Goal: Information Seeking & Learning: Learn about a topic

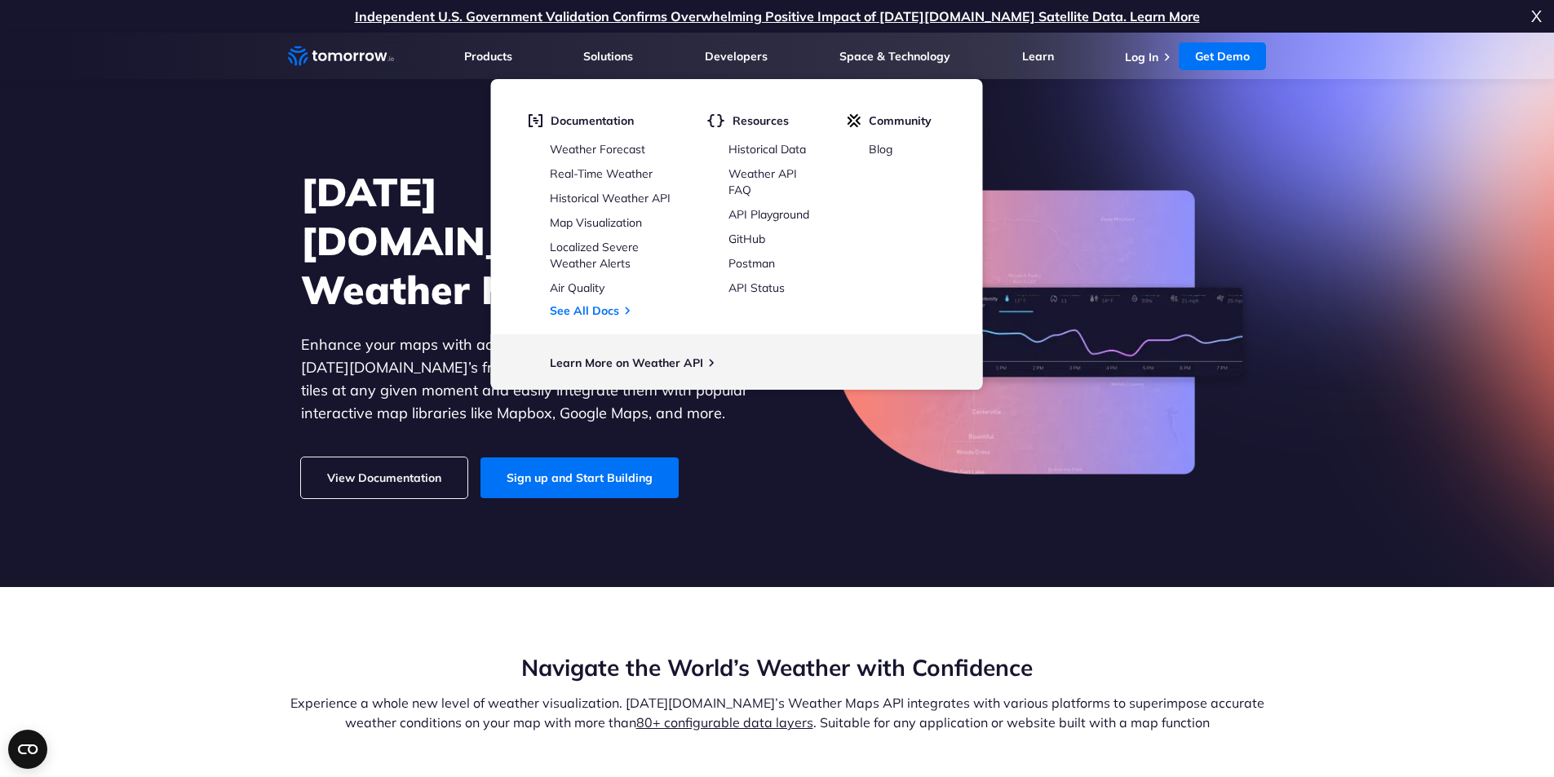
click at [1165, 129] on section "Tomorrow.io’s Weather Maps API Enhance your maps with accurate weather conditio…" at bounding box center [777, 310] width 1554 height 555
click at [1144, 51] on link "Log In" at bounding box center [1141, 57] width 33 height 15
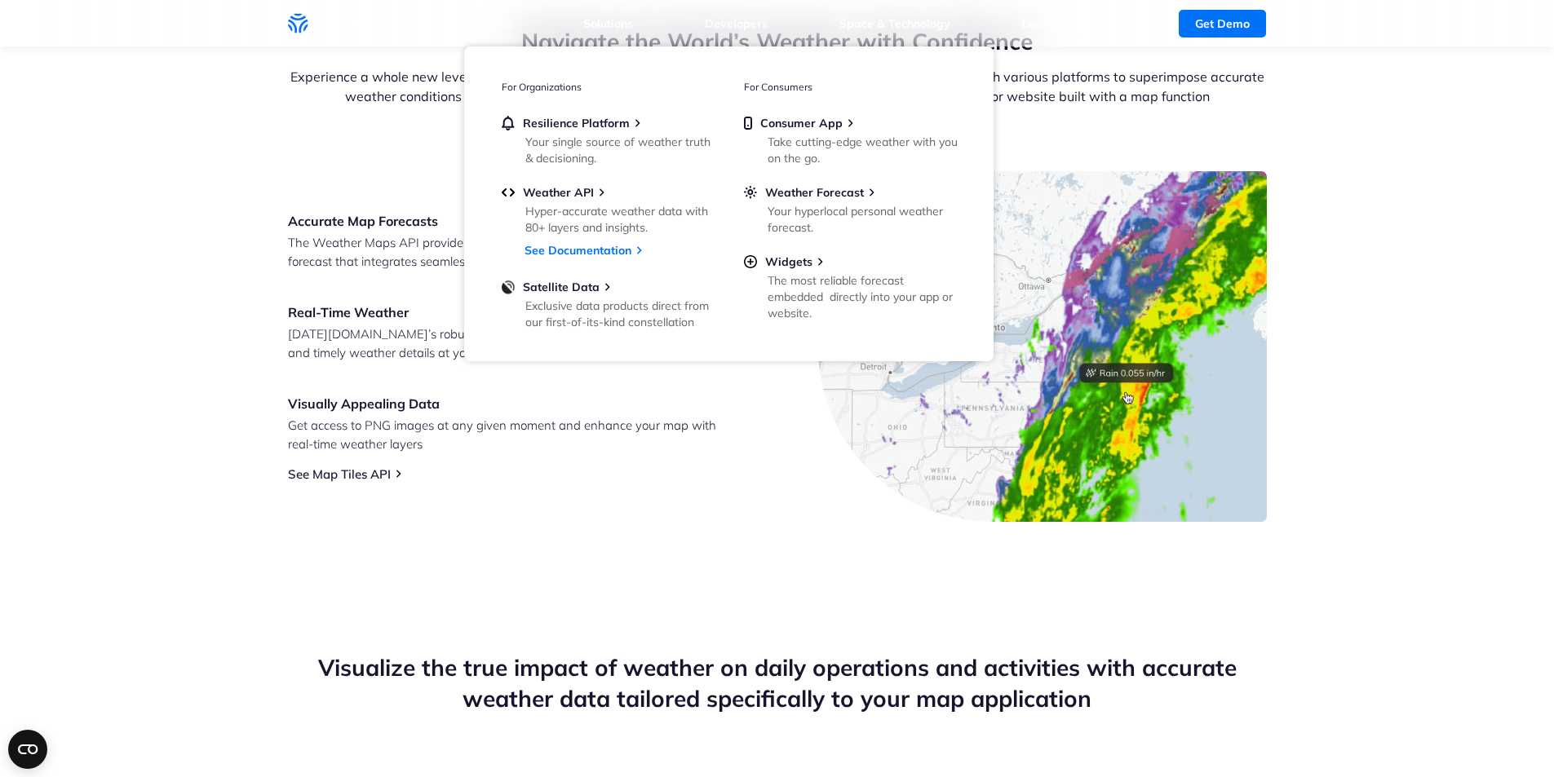
scroll to position [326, 0]
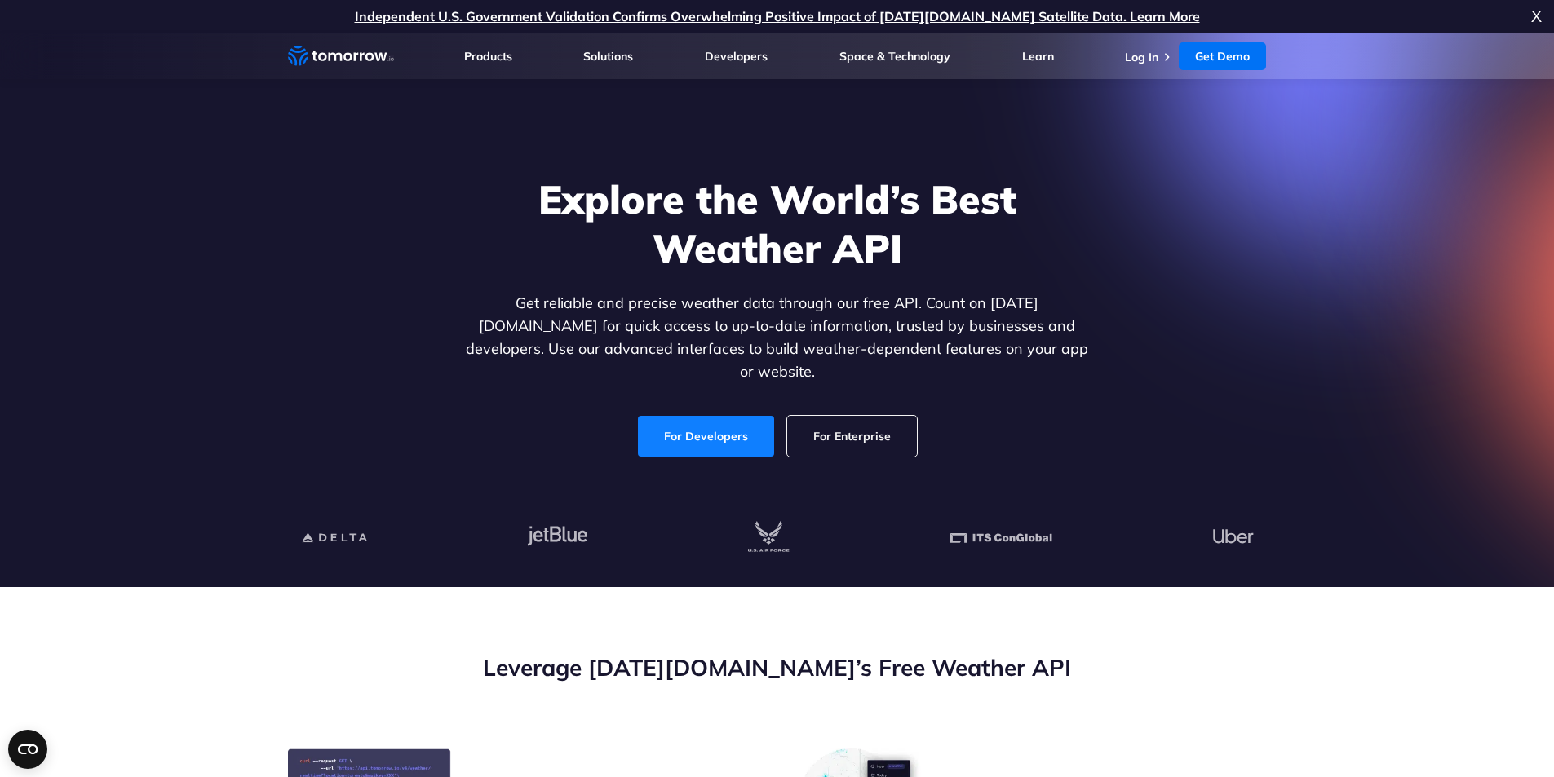
click at [719, 421] on link "For Developers" at bounding box center [706, 436] width 136 height 41
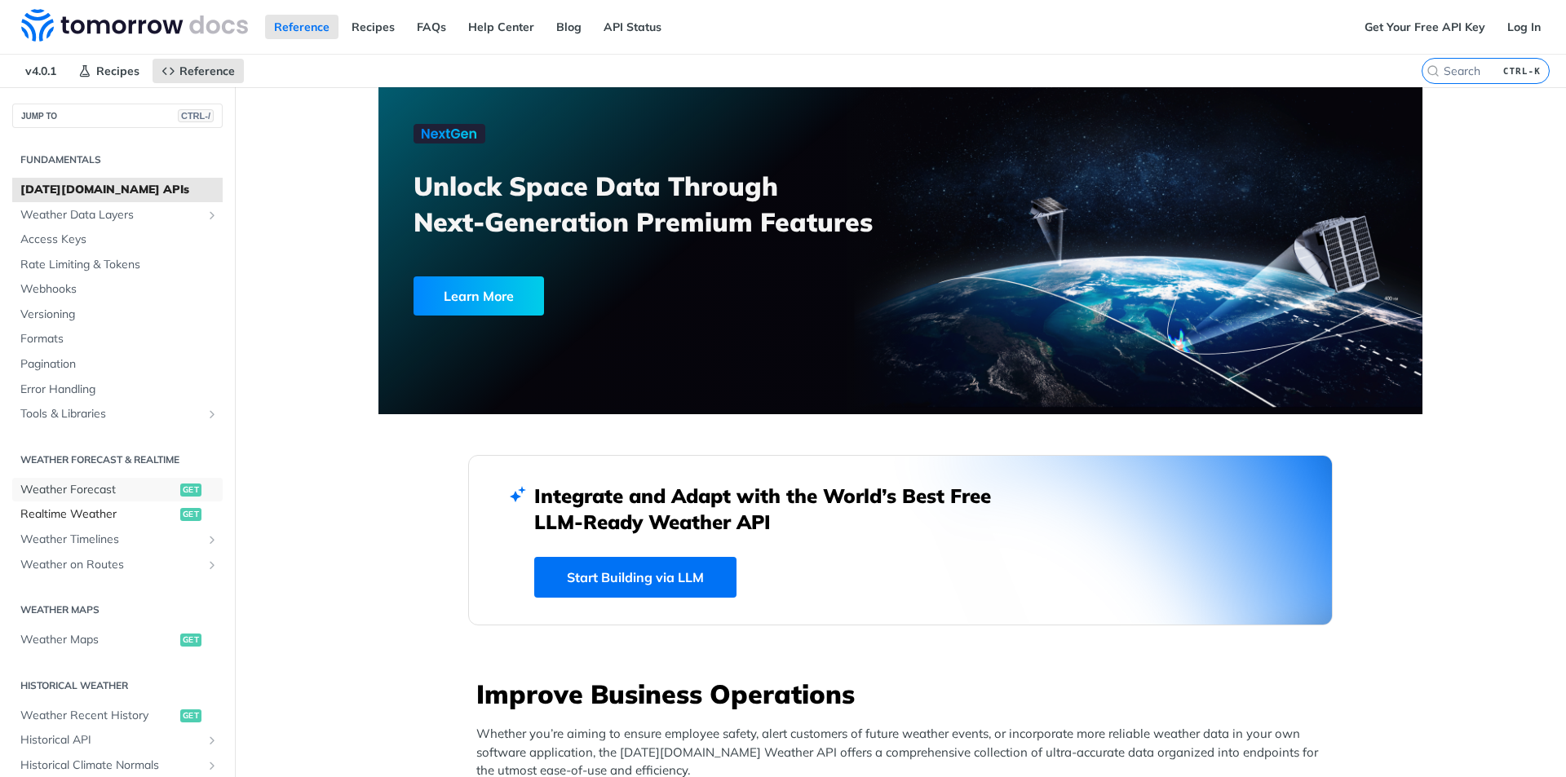
drag, startPoint x: 95, startPoint y: 494, endPoint x: 114, endPoint y: 502, distance: 21.5
click at [95, 494] on span "Weather Forecast" at bounding box center [98, 490] width 156 height 16
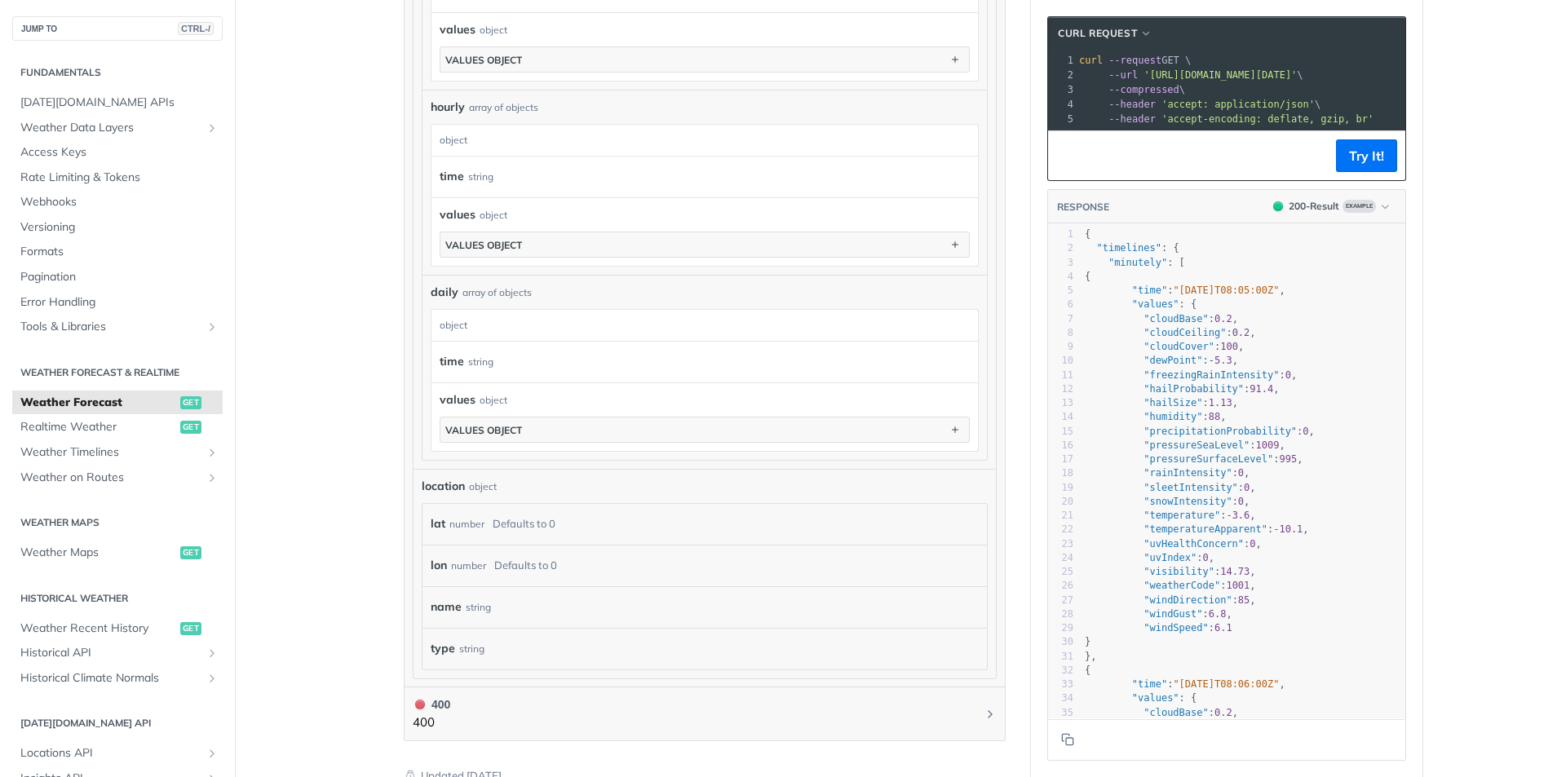
scroll to position [1142, 0]
click at [193, 454] on link "Weather Timelines" at bounding box center [117, 452] width 210 height 24
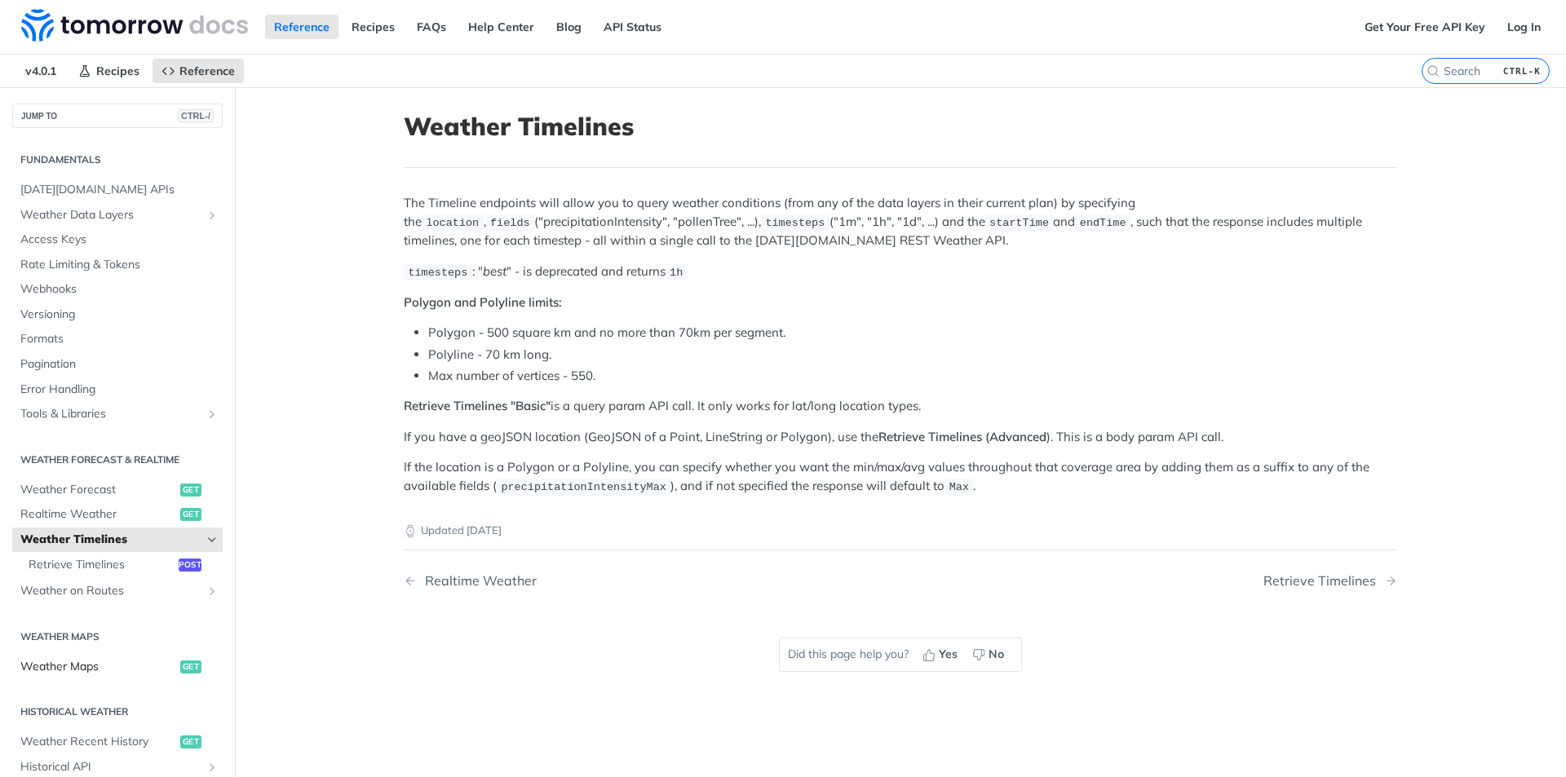
click at [78, 662] on span "Weather Maps" at bounding box center [98, 667] width 156 height 16
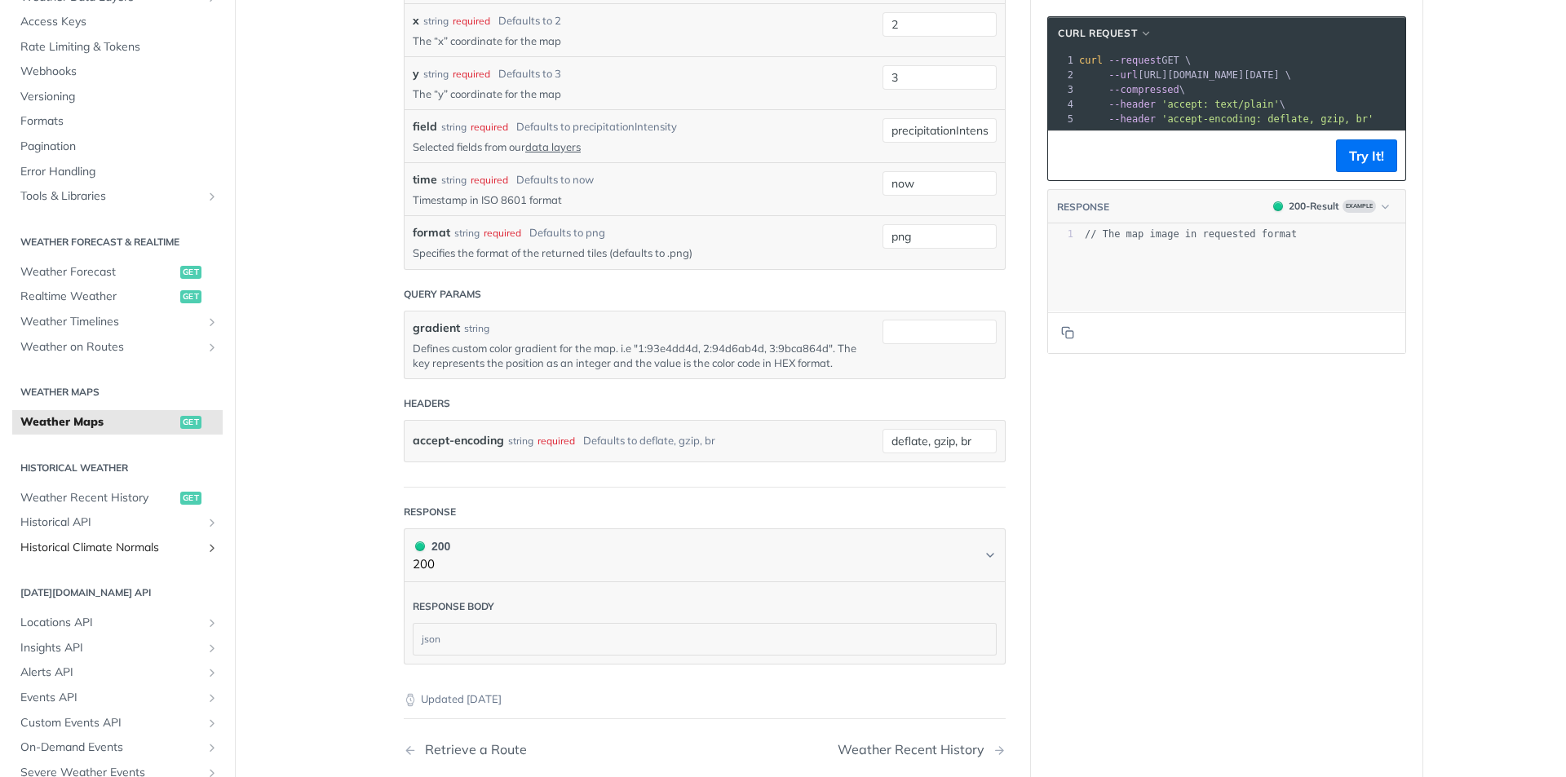
scroll to position [163, 0]
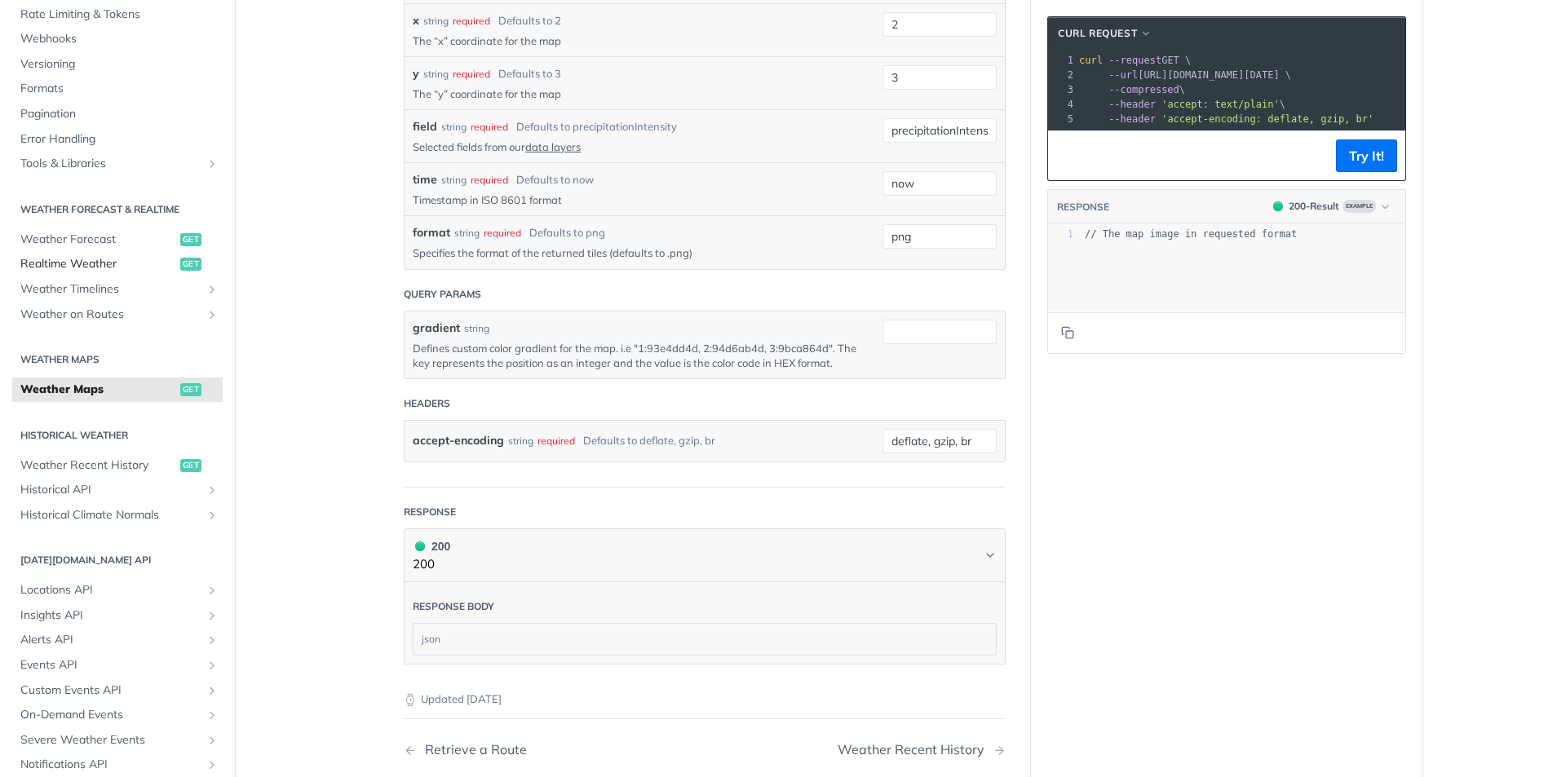
click at [97, 268] on span "Realtime Weather" at bounding box center [98, 264] width 156 height 16
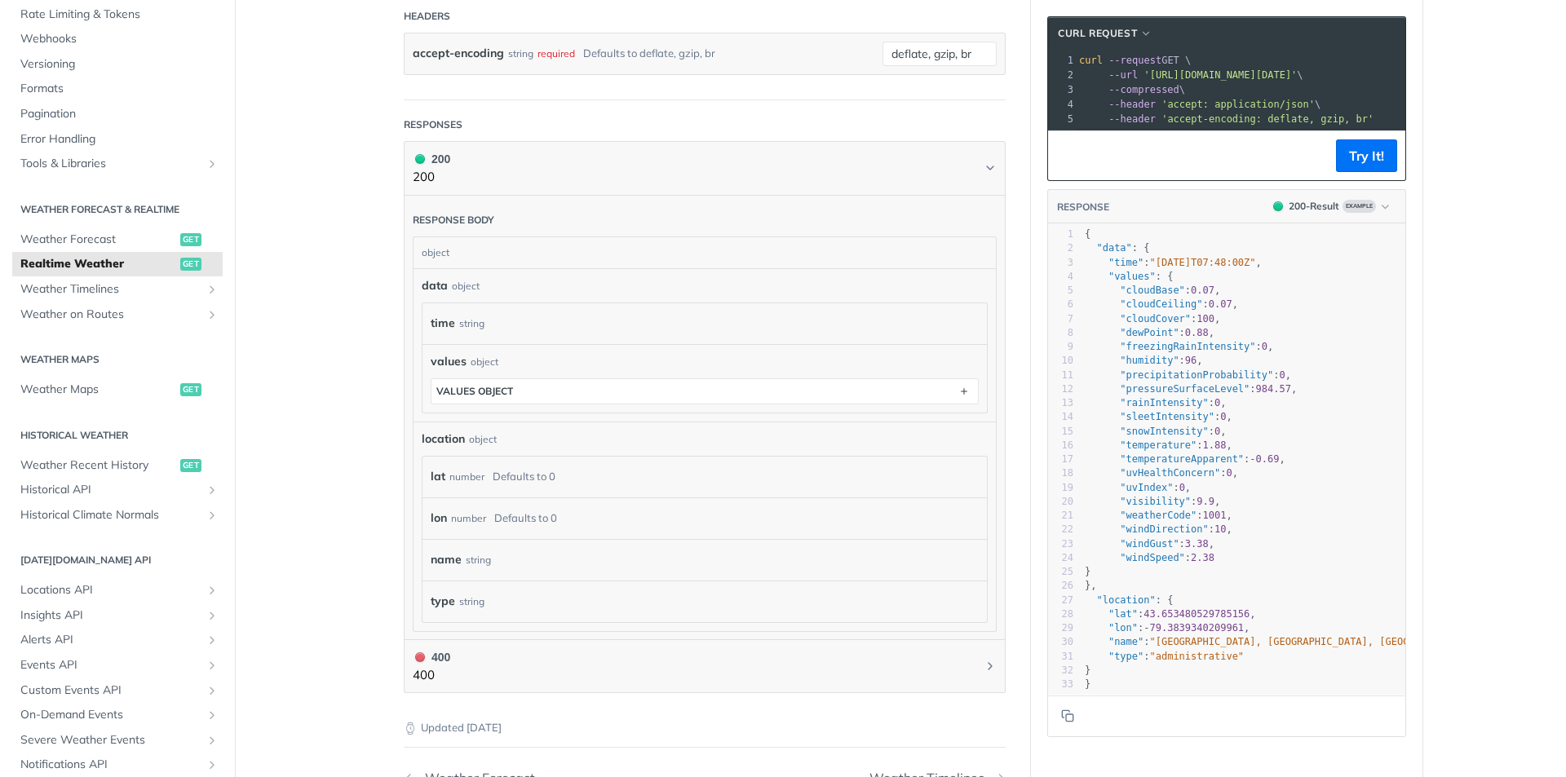
scroll to position [816, 0]
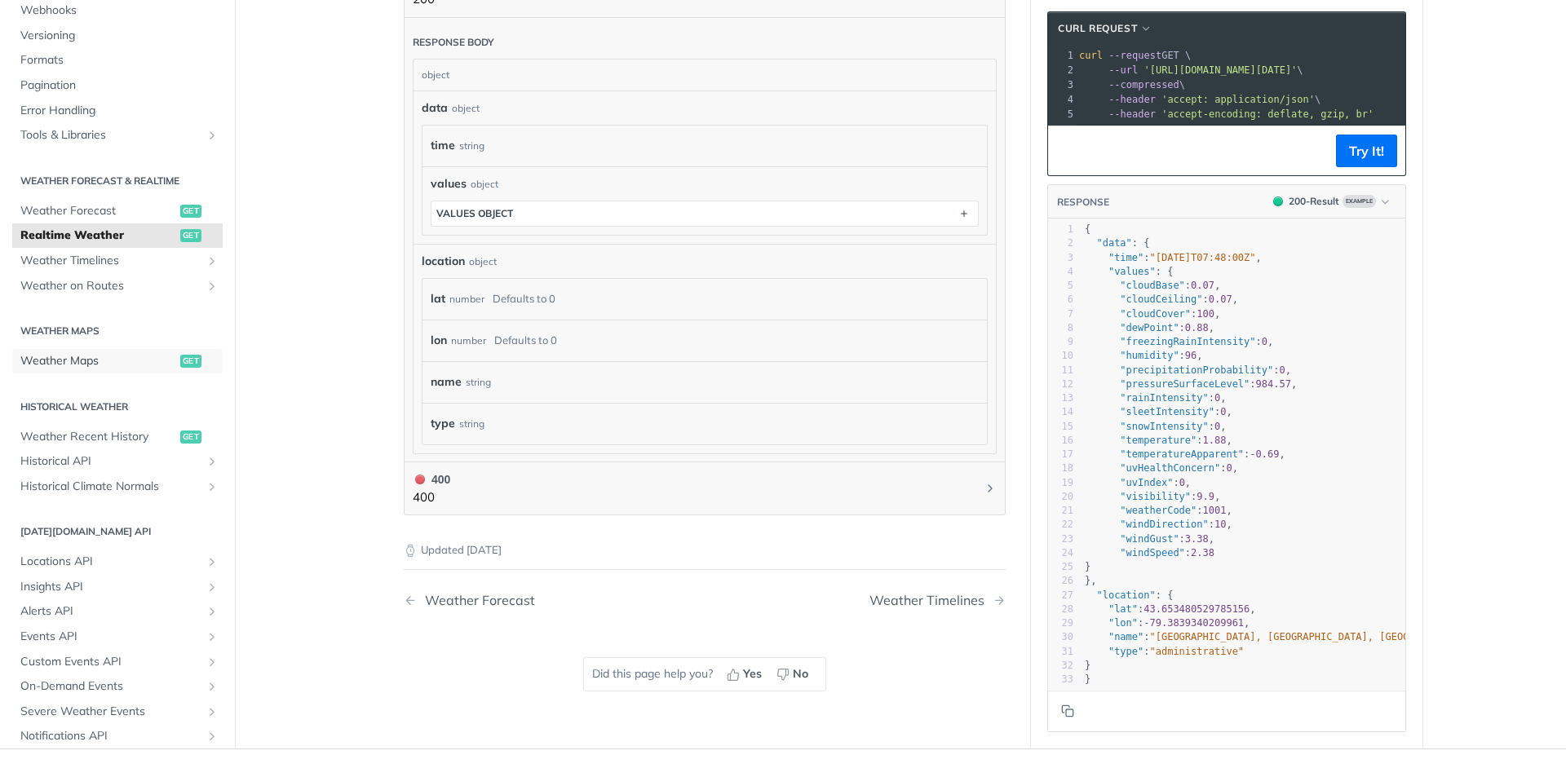
click at [104, 356] on span "Weather Maps" at bounding box center [98, 361] width 156 height 16
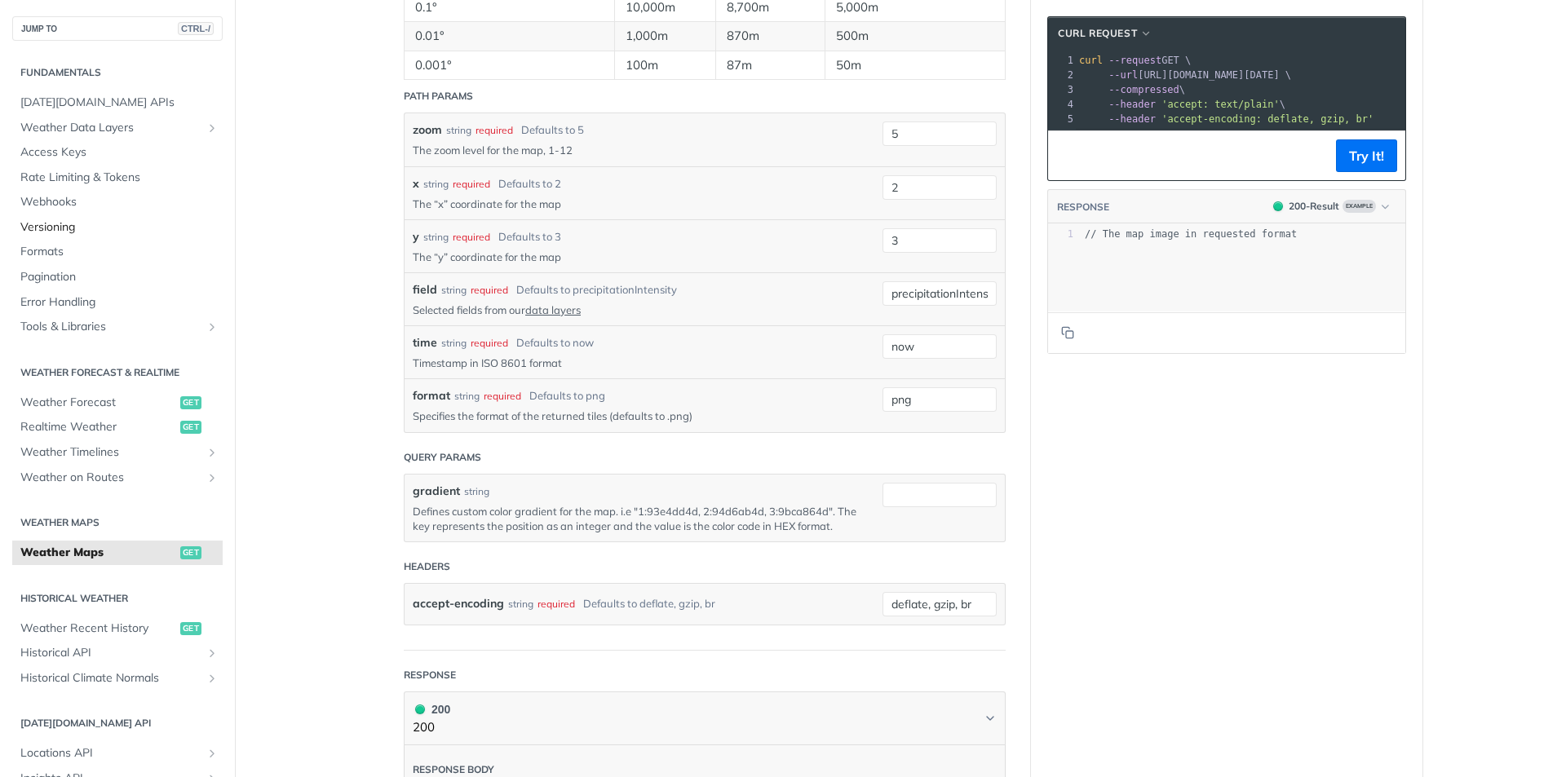
scroll to position [1295, 0]
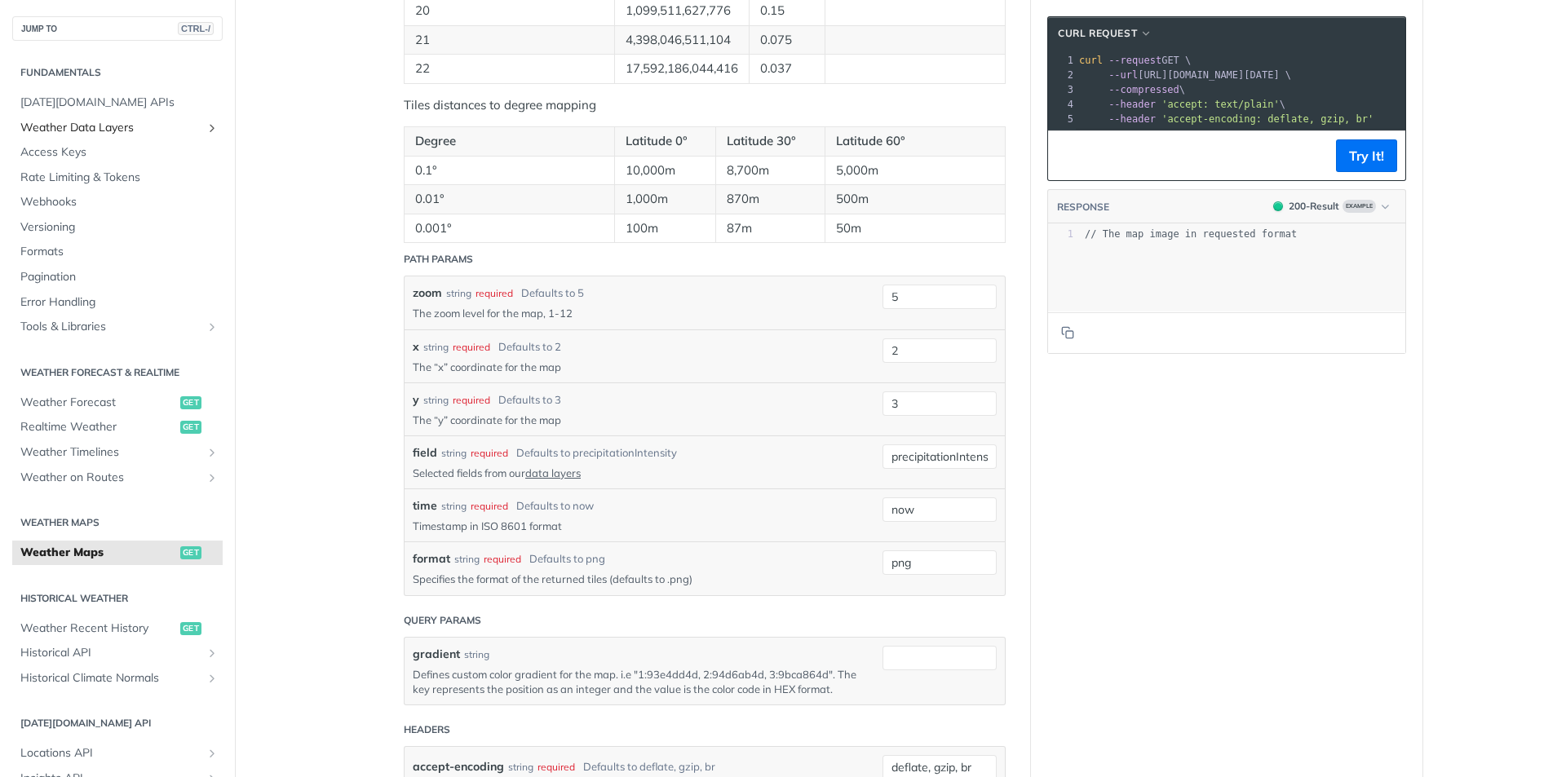
click at [106, 129] on span "Weather Data Layers" at bounding box center [110, 128] width 181 height 16
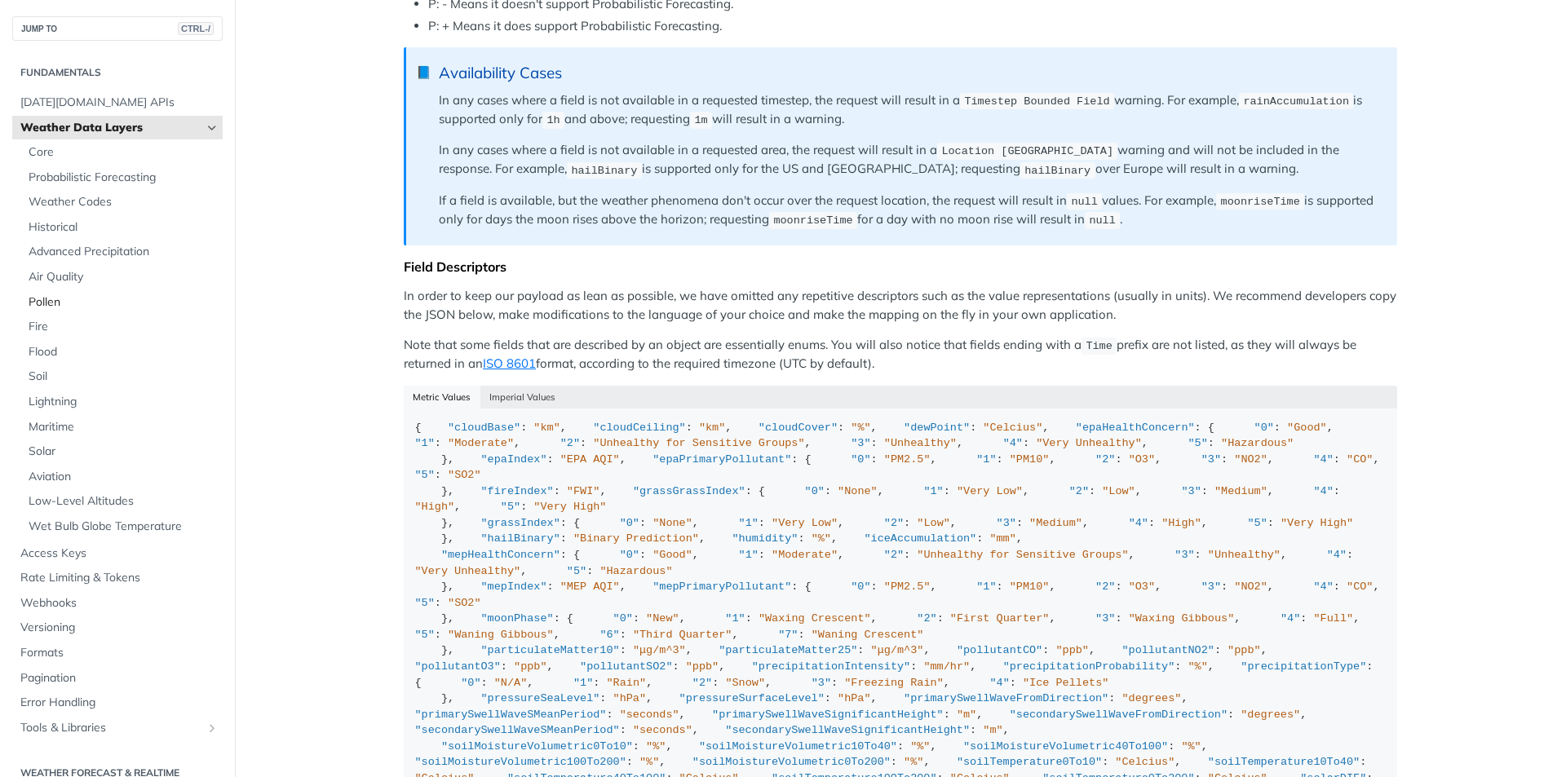
scroll to position [1468, 0]
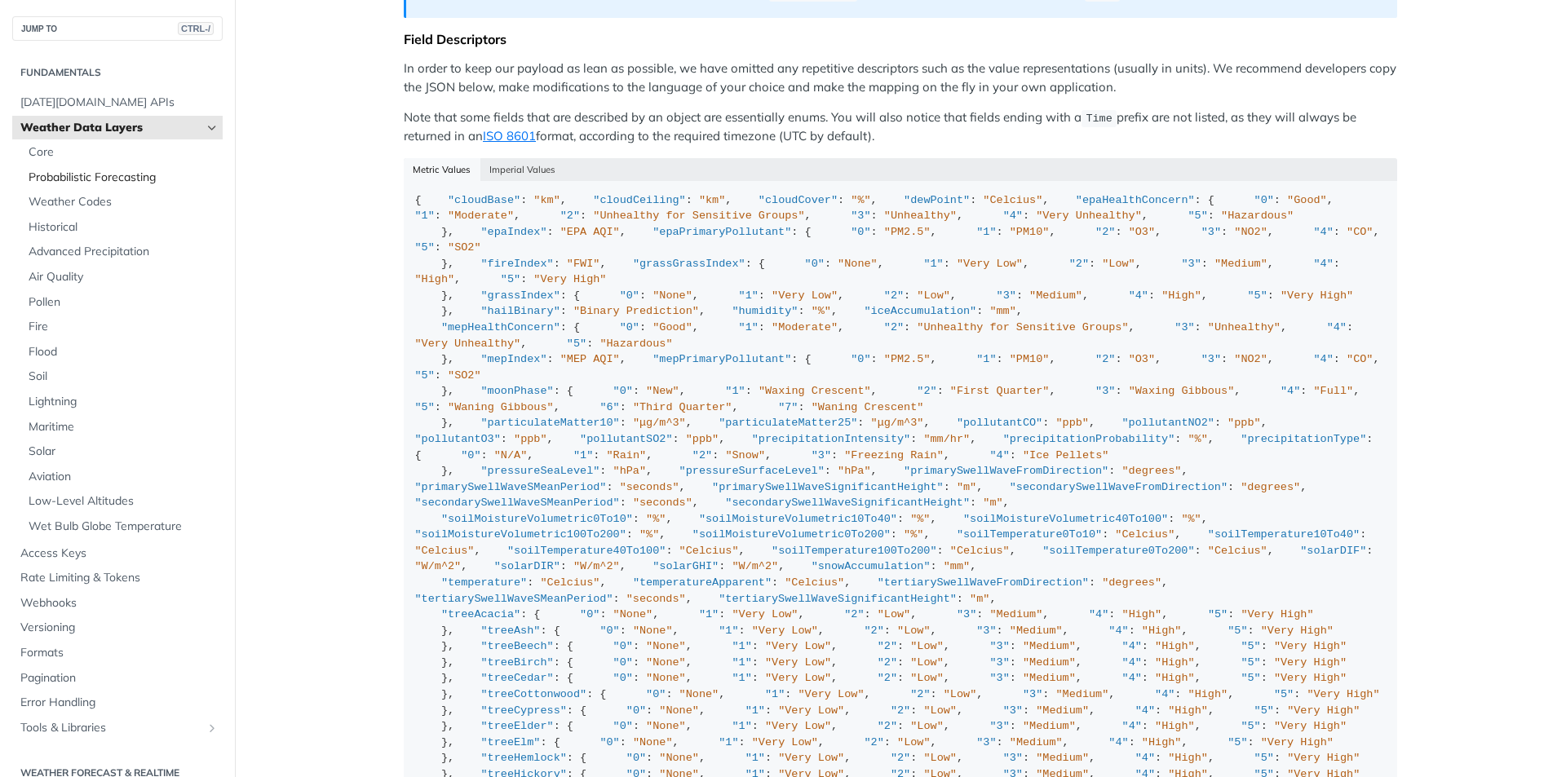
click at [113, 184] on span "Probabilistic Forecasting" at bounding box center [124, 178] width 190 height 16
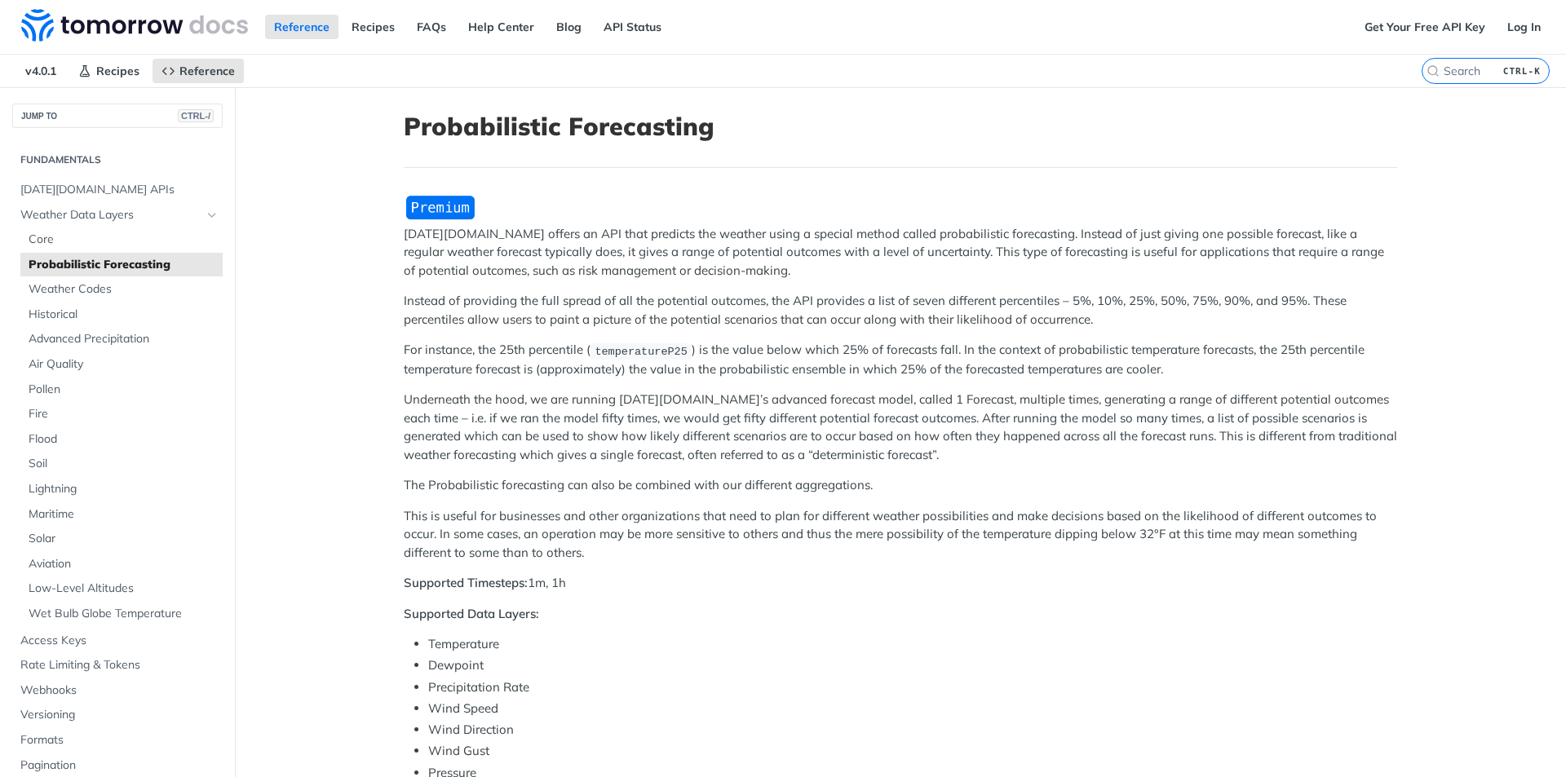
click at [1458, 79] on label "CTRL-K" at bounding box center [1486, 71] width 128 height 26
click at [1458, 78] on input "CTRL-K" at bounding box center [1466, 71] width 166 height 15
click at [1466, 65] on input "search" at bounding box center [1466, 71] width 166 height 15
paste input "hunderstorm"
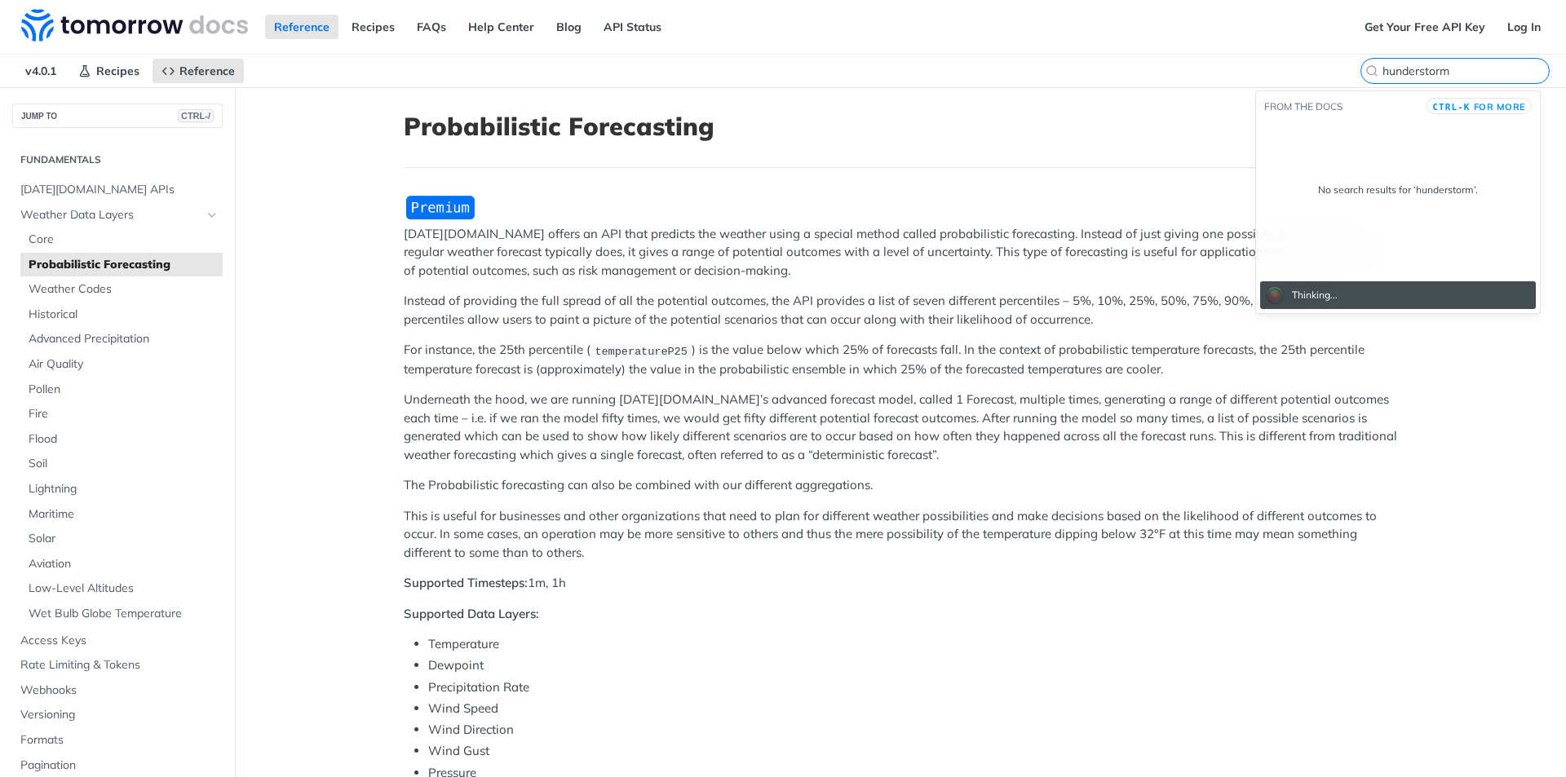
click at [1383, 74] on input "hunderstorm" at bounding box center [1466, 71] width 166 height 15
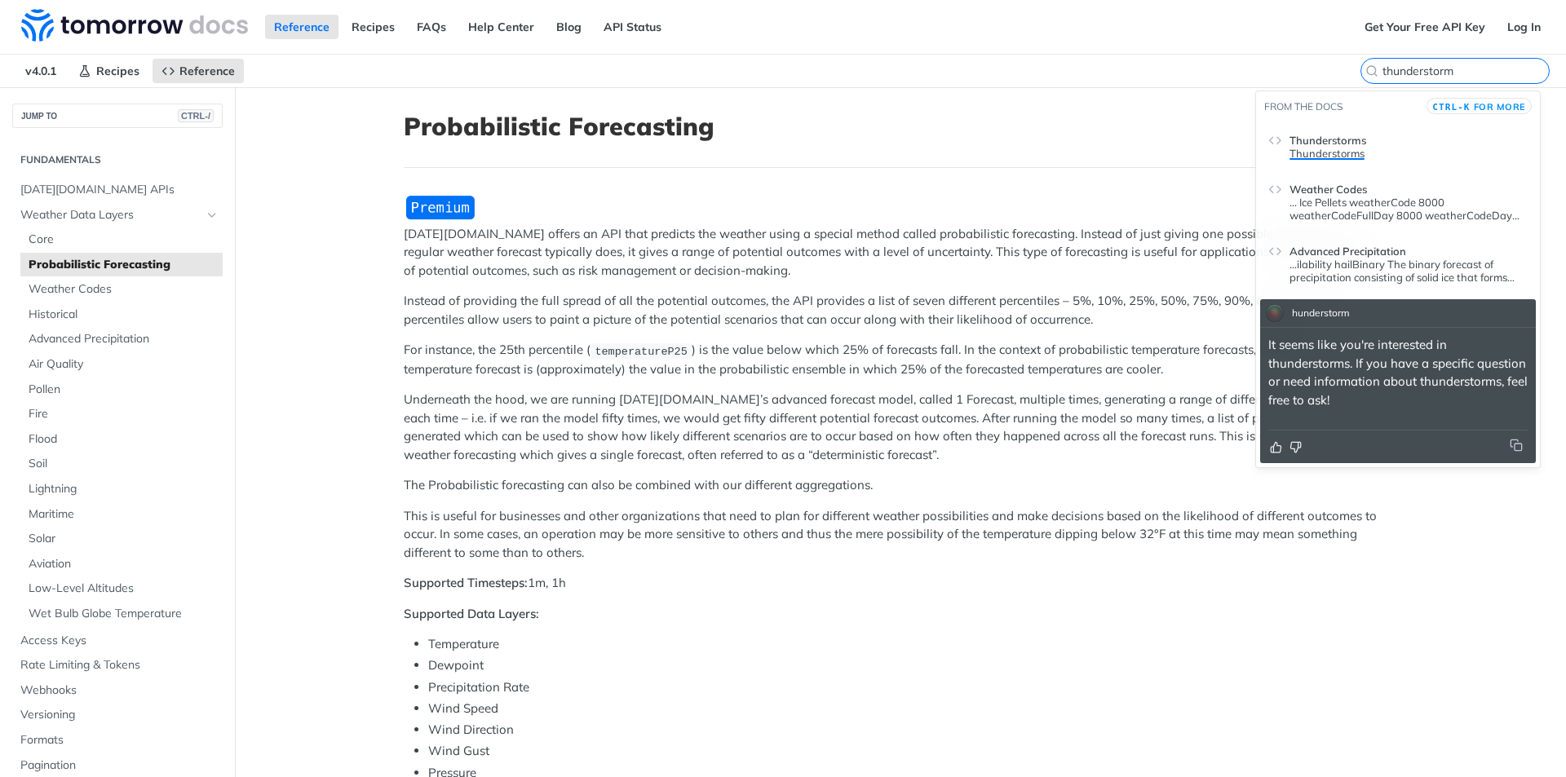
type input "thunderstorm"
click at [1392, 141] on header "Thunderstorms" at bounding box center [1409, 137] width 238 height 20
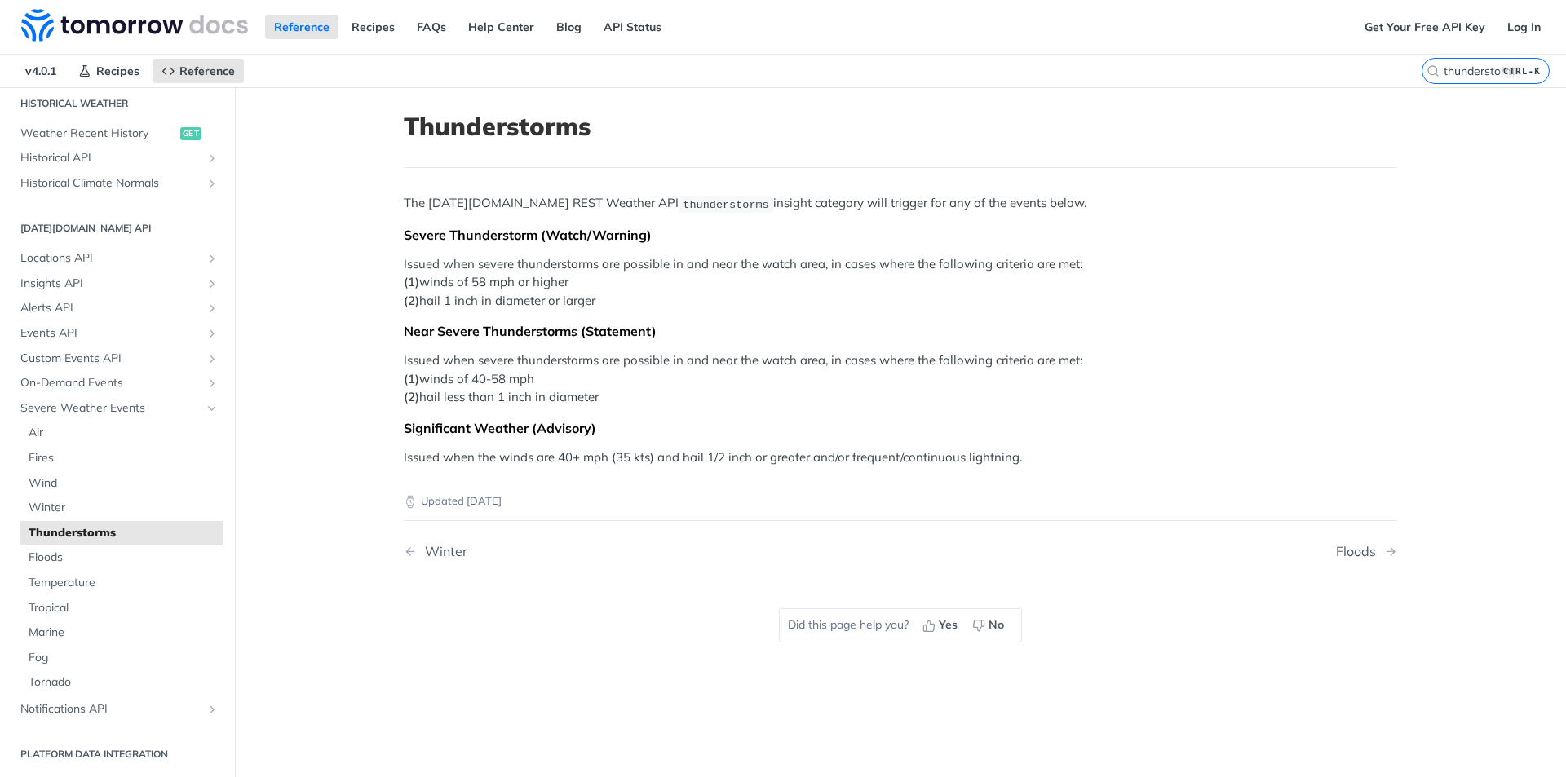
click at [589, 310] on div "The [DATE][DOMAIN_NAME] REST Weather API thunderstorms insight category will tr…" at bounding box center [901, 330] width 994 height 272
click at [594, 306] on p "Issued when severe thunderstorms are possible in and near the watch area, in ca…" at bounding box center [901, 282] width 994 height 55
click at [669, 323] on div "Near Severe Thunderstorms (Statement)" at bounding box center [901, 331] width 994 height 16
click at [619, 478] on div "Updated [DATE]" at bounding box center [901, 488] width 994 height 43
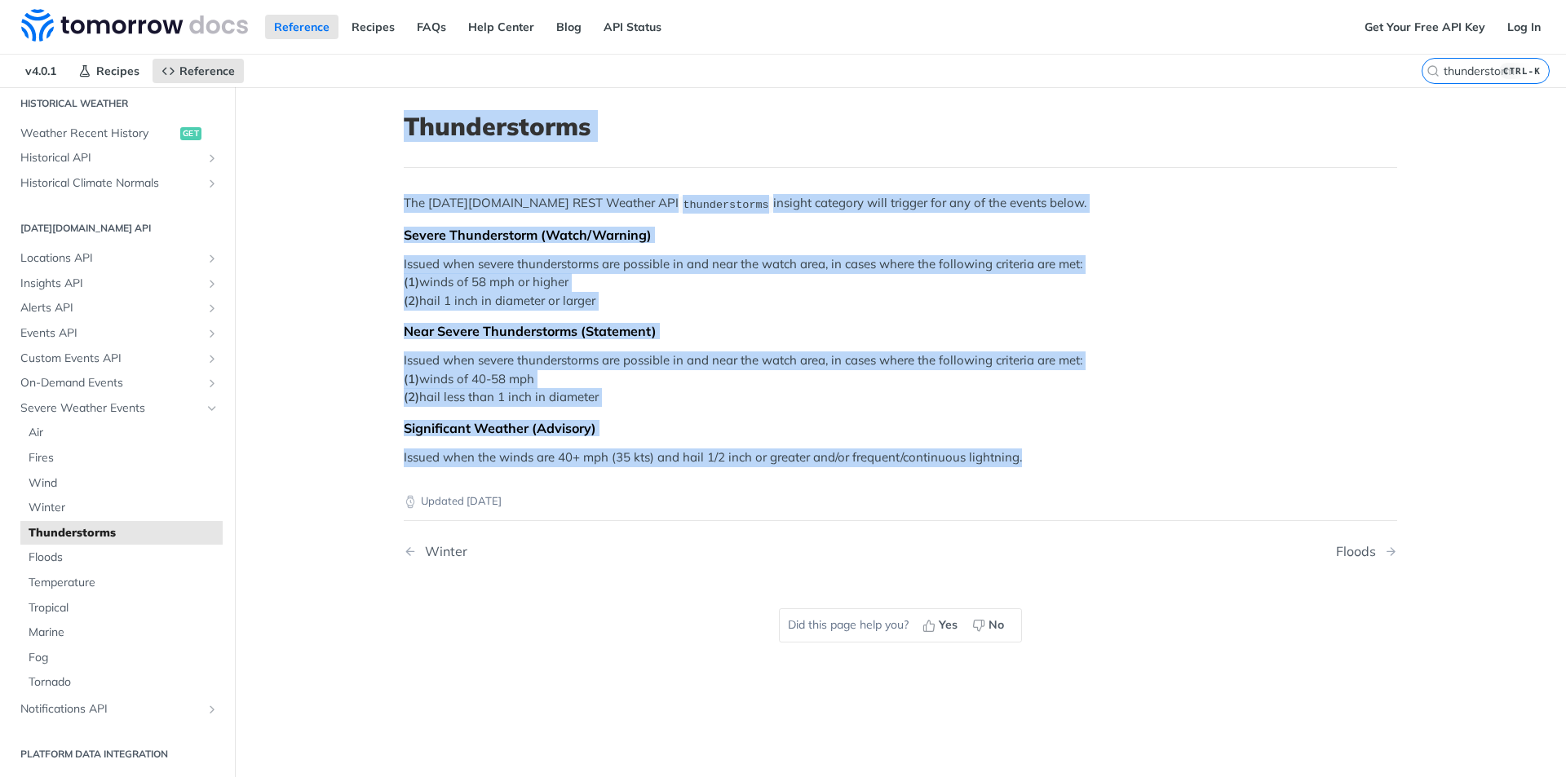
drag, startPoint x: 1025, startPoint y: 462, endPoint x: 325, endPoint y: 120, distance: 779.6
click at [325, 120] on main "JUMP TO CTRL-/ Fundamentals [DATE][DOMAIN_NAME] APIs Weather Data Layers Core P…" at bounding box center [783, 475] width 1566 height 777
copy article "Thunderstorms The [DATE][DOMAIN_NAME] REST Weather API thunderstorms insight ca…"
click at [606, 308] on p "Issued when severe thunderstorms are possible in and near the watch area, in ca…" at bounding box center [901, 282] width 994 height 55
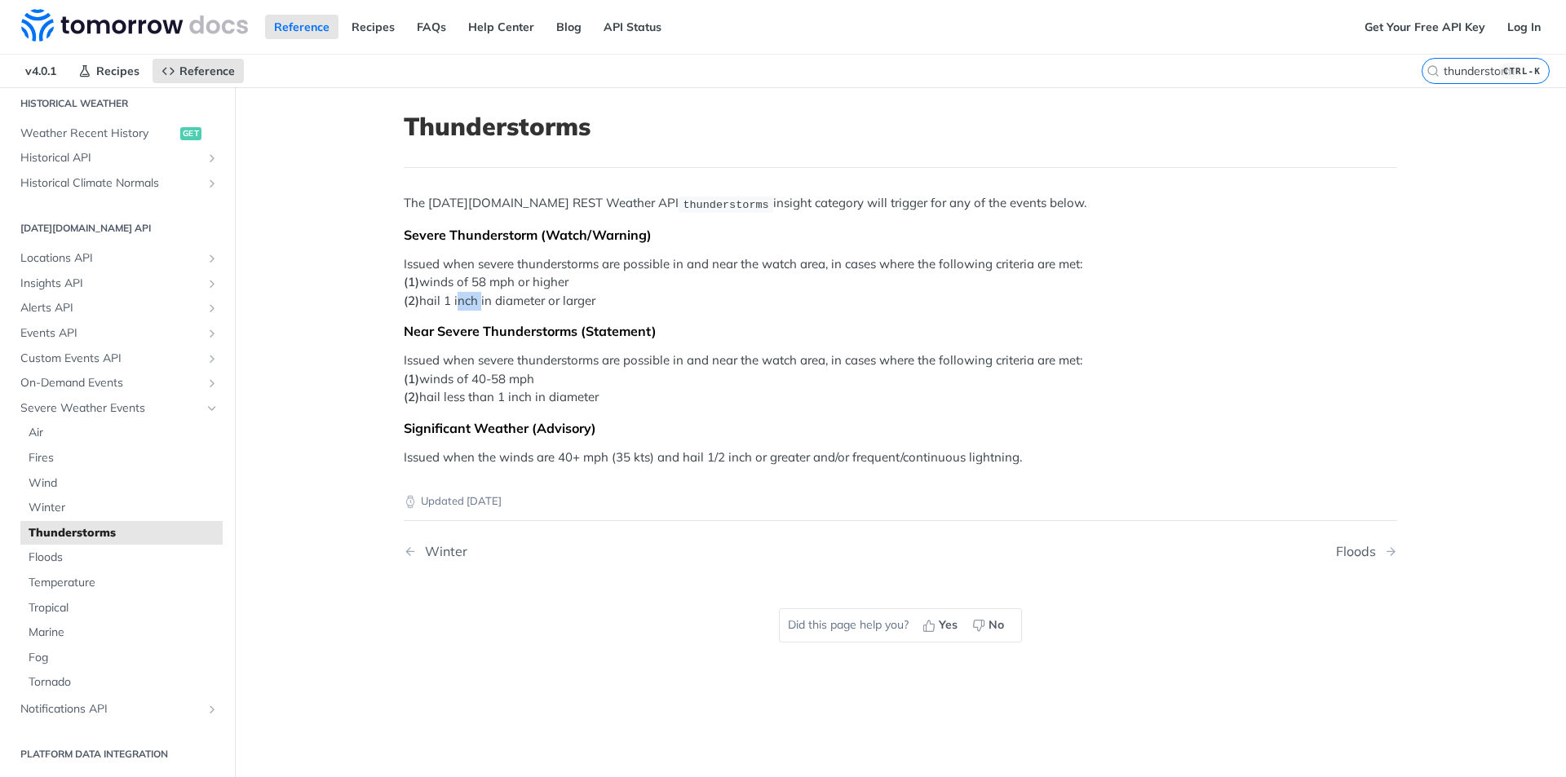
drag, startPoint x: 451, startPoint y: 301, endPoint x: 471, endPoint y: 303, distance: 19.6
click at [471, 303] on p "Issued when severe thunderstorms are possible in and near the watch area, in ca…" at bounding box center [901, 282] width 994 height 55
